Goal: Complete application form: Complete application form

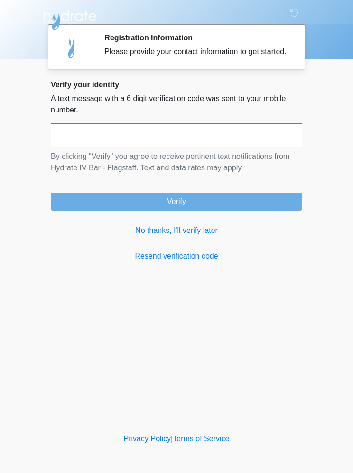
scroll to position [0, 0]
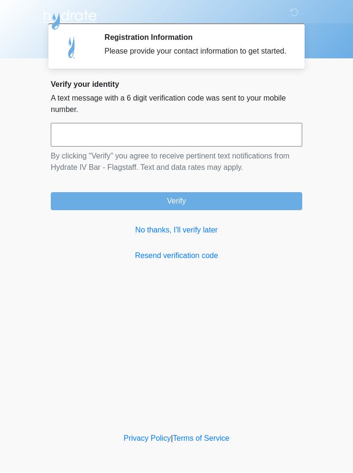
click at [195, 236] on link "No thanks, I'll verify later" at bounding box center [176, 230] width 251 height 11
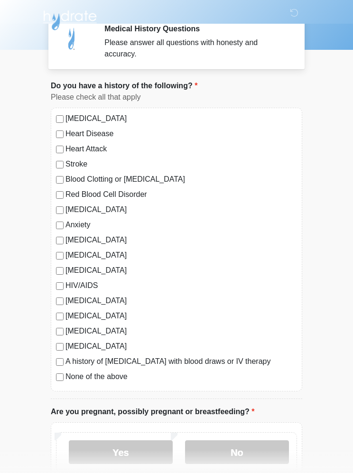
scroll to position [9, 0]
click at [116, 378] on label "None of the above" at bounding box center [180, 376] width 231 height 11
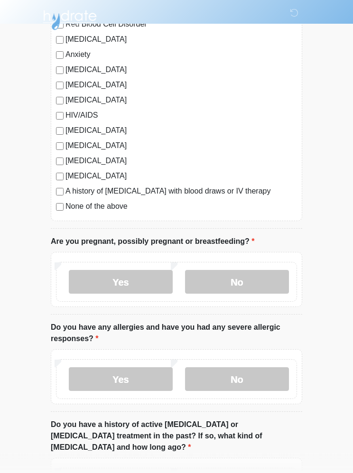
scroll to position [179, 0]
click at [269, 284] on label "No" at bounding box center [237, 282] width 104 height 24
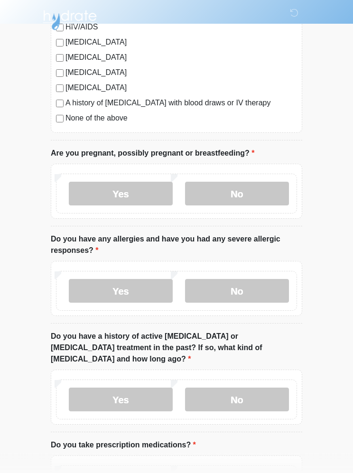
scroll to position [272, 0]
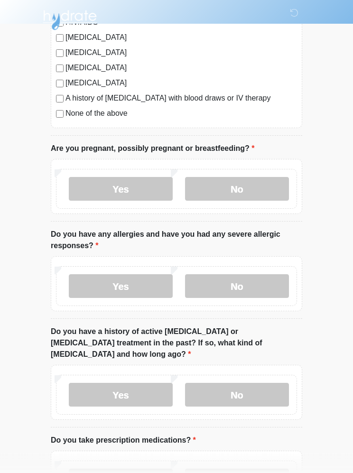
click at [269, 291] on label "No" at bounding box center [237, 286] width 104 height 24
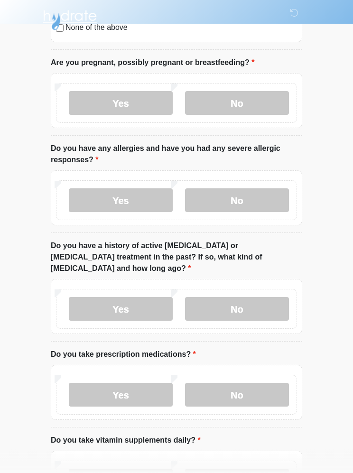
scroll to position [359, 0]
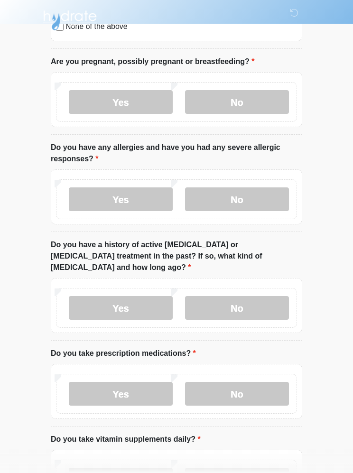
click at [269, 296] on label "No" at bounding box center [237, 308] width 104 height 24
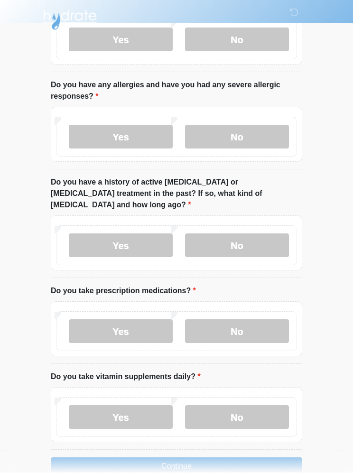
scroll to position [421, 0]
click at [274, 320] on label "No" at bounding box center [237, 332] width 104 height 24
click at [255, 405] on label "No" at bounding box center [237, 417] width 104 height 24
click at [252, 457] on button "Continue" at bounding box center [176, 466] width 251 height 18
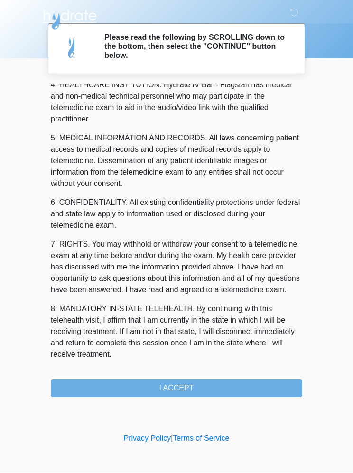
scroll to position [278, 0]
click at [224, 386] on button "I ACCEPT" at bounding box center [176, 388] width 251 height 18
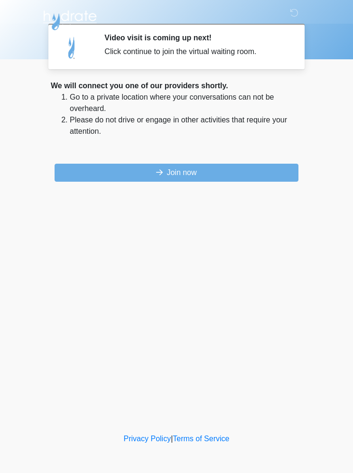
click at [252, 174] on button "Join now" at bounding box center [177, 173] width 244 height 18
